Goal: Information Seeking & Learning: Learn about a topic

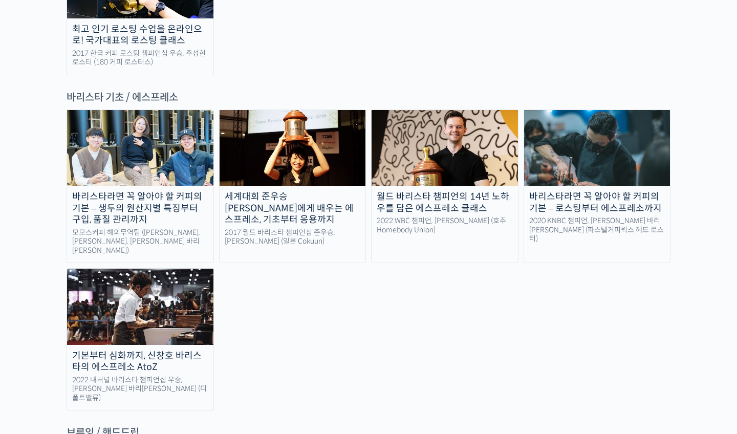
scroll to position [1362, 0]
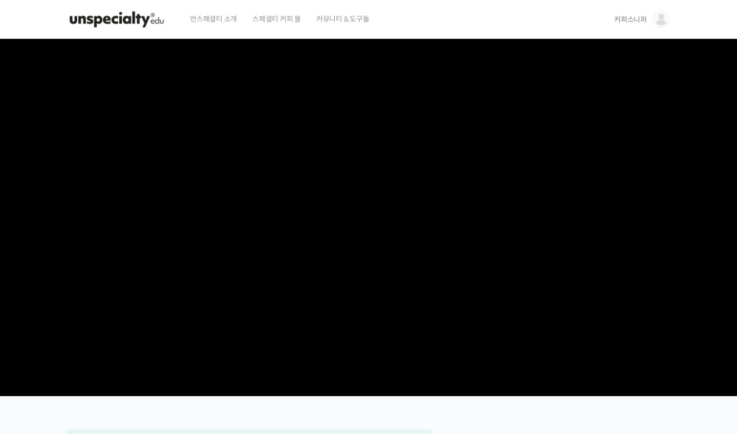
click at [598, 360] on video at bounding box center [369, 215] width 604 height 353
click at [647, 361] on video at bounding box center [369, 215] width 604 height 353
click at [562, 336] on video at bounding box center [369, 215] width 604 height 353
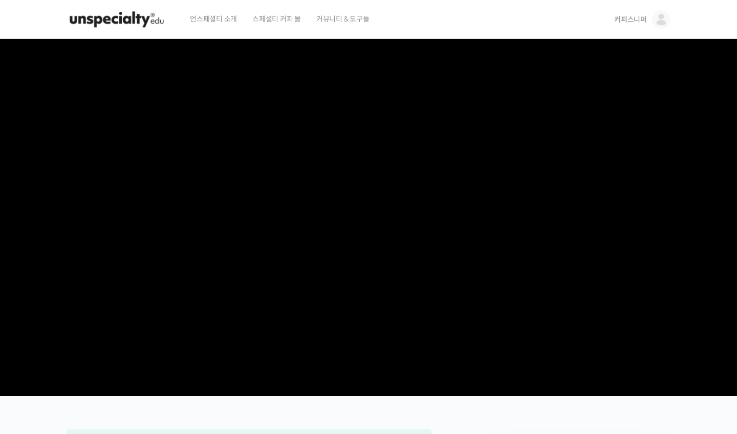
click at [514, 263] on video at bounding box center [369, 215] width 604 height 353
click at [364, 224] on video at bounding box center [369, 215] width 604 height 353
click at [555, 300] on video at bounding box center [369, 215] width 604 height 353
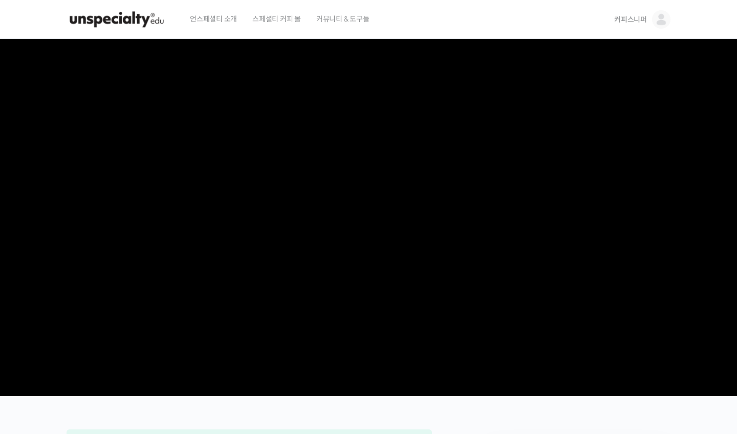
click at [379, 115] on video at bounding box center [369, 215] width 604 height 353
click at [630, 12] on link "커피스니퍼" at bounding box center [642, 19] width 56 height 39
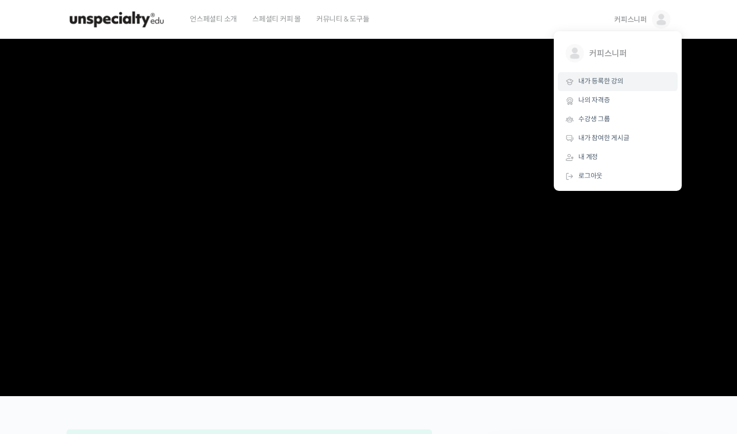
click at [626, 82] on link "내가 등록한 강의" at bounding box center [618, 81] width 120 height 19
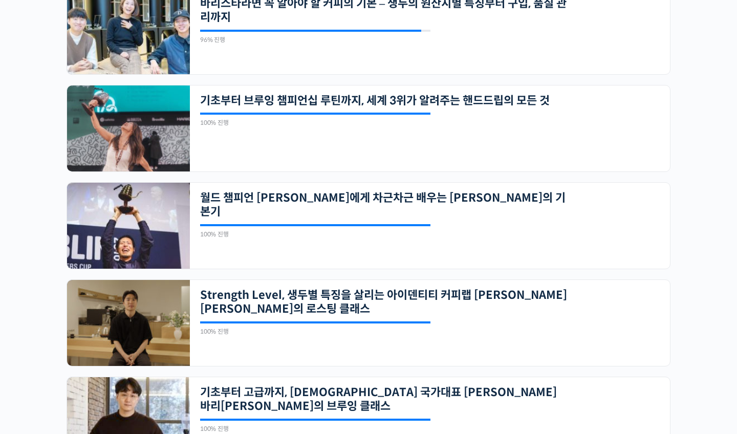
scroll to position [274, 0]
click at [142, 217] on img at bounding box center [128, 226] width 123 height 86
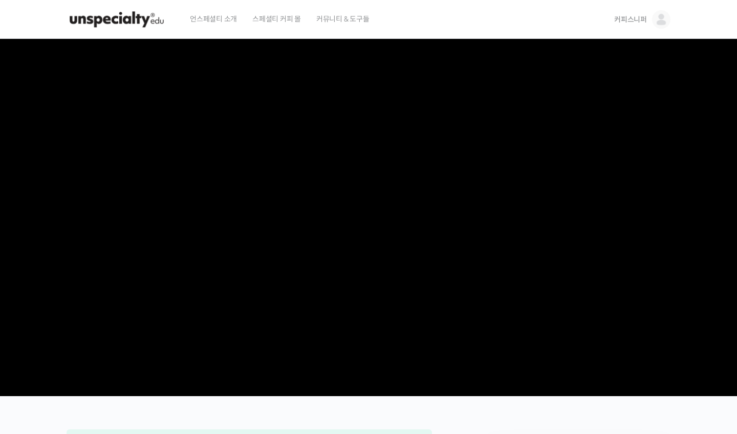
click at [693, 393] on section at bounding box center [368, 217] width 737 height 357
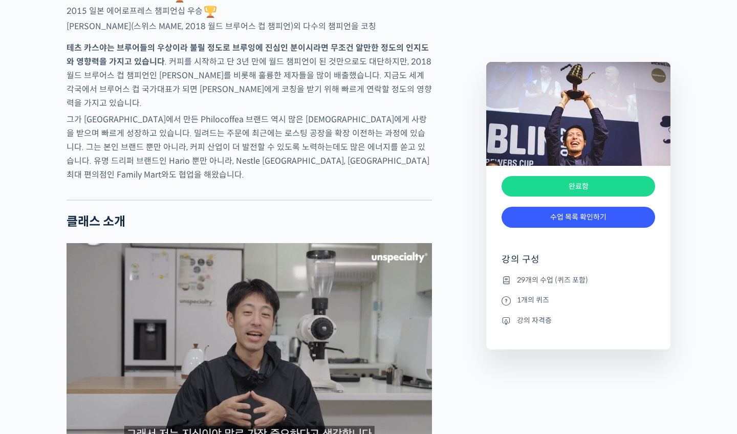
scroll to position [999, 0]
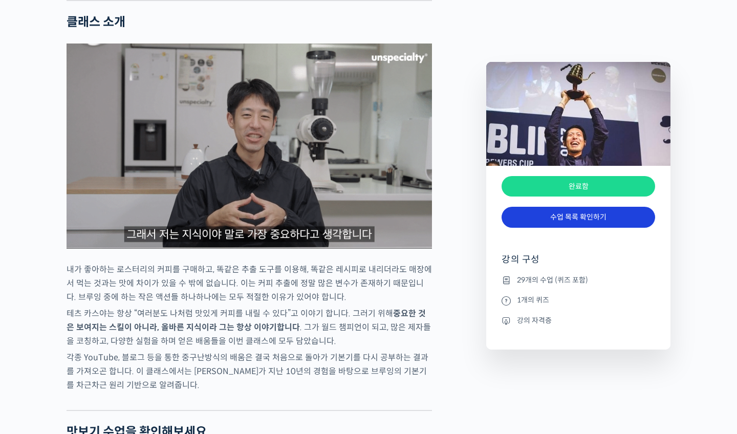
click at [583, 223] on link "수업 목록 확인하기" at bounding box center [577, 217] width 153 height 21
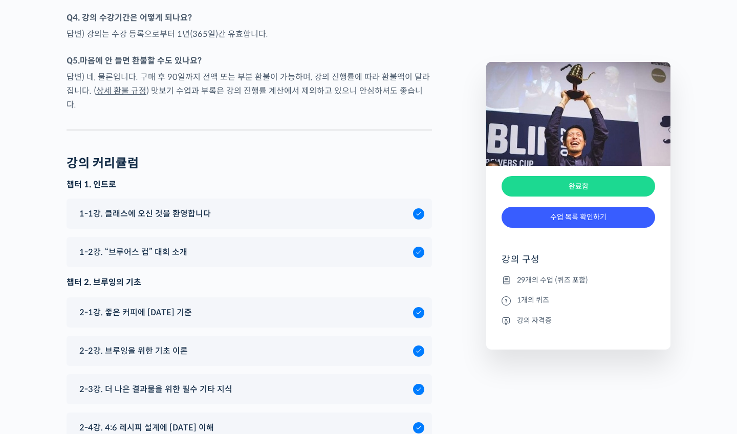
scroll to position [4295, 0]
click at [127, 383] on span "2-3강. 더 나은 결과물을 위한 필수 기타 지식" at bounding box center [155, 390] width 153 height 14
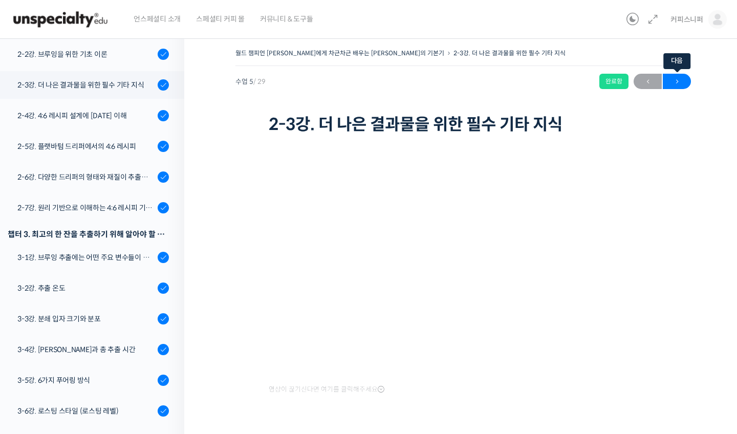
click at [674, 82] on span "→" at bounding box center [677, 82] width 28 height 14
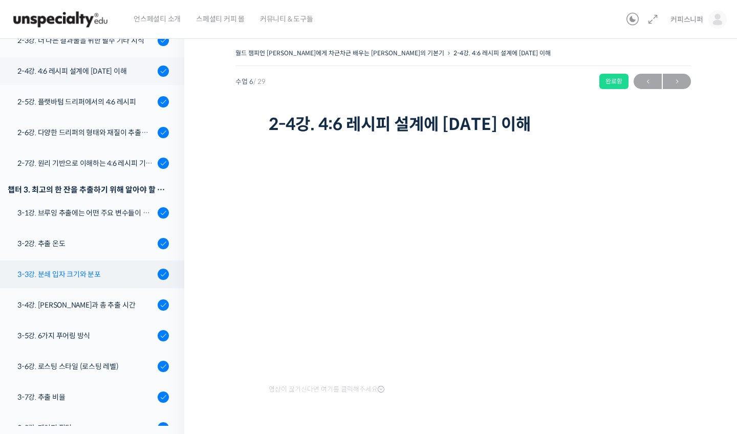
scroll to position [332, 0]
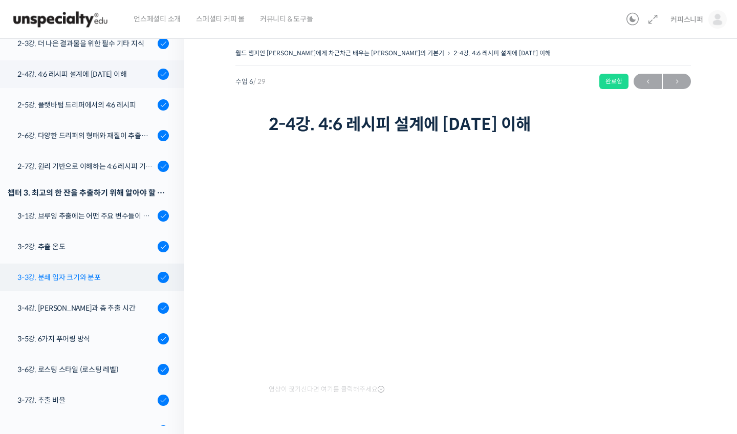
click at [63, 272] on div "3-3강. 분쇄 입자 크기와 분포" at bounding box center [85, 277] width 137 height 11
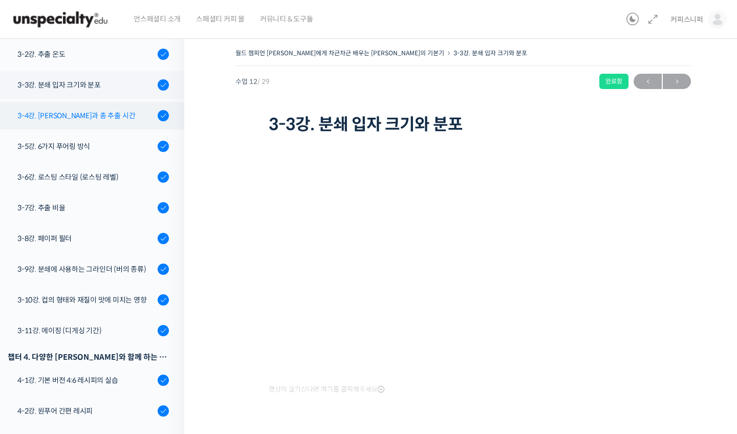
click at [100, 102] on link "3-4강. [PERSON_NAME]과 총 추출 시간" at bounding box center [89, 116] width 189 height 28
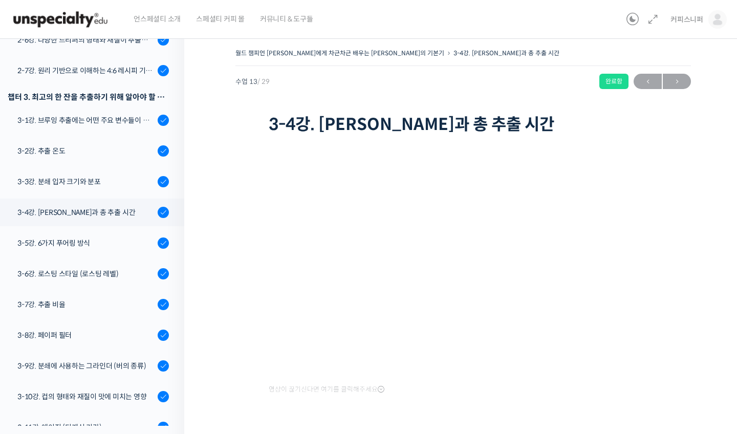
scroll to position [549, 0]
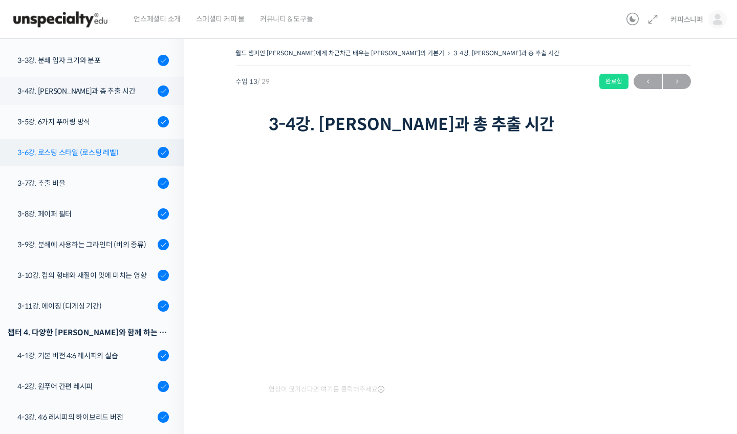
click at [75, 139] on link "3-6강. 로스팅 스타일 (로스팅 레벨)" at bounding box center [89, 153] width 189 height 28
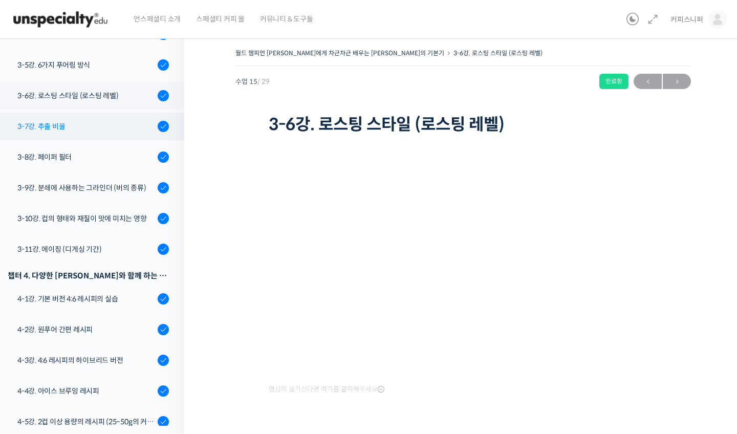
click at [104, 113] on link "3-7강. 추출 비율" at bounding box center [89, 127] width 189 height 28
